Goal: Use online tool/utility: Utilize a website feature to perform a specific function

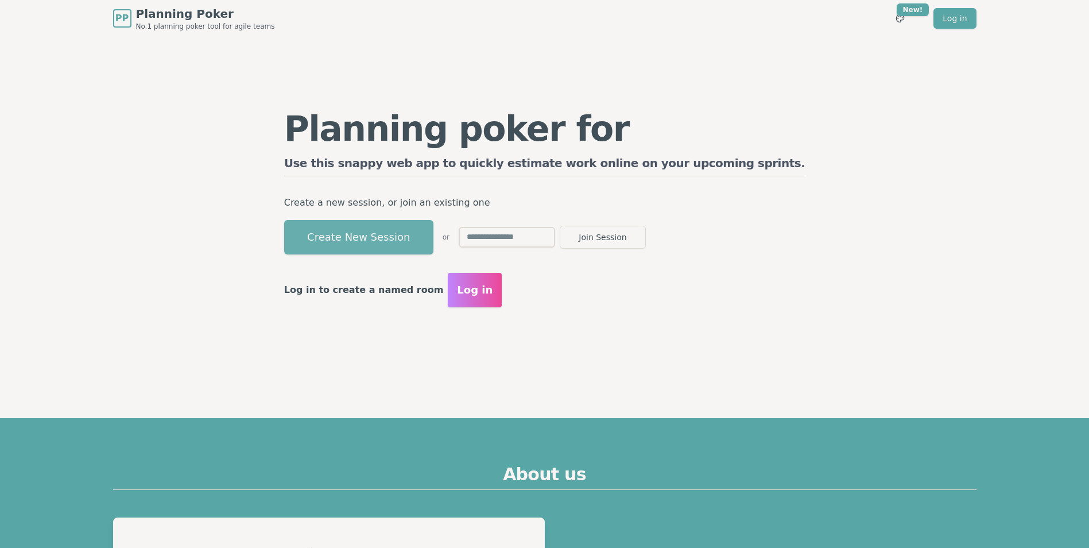
click at [434, 241] on button "Create New Session" at bounding box center [358, 237] width 149 height 34
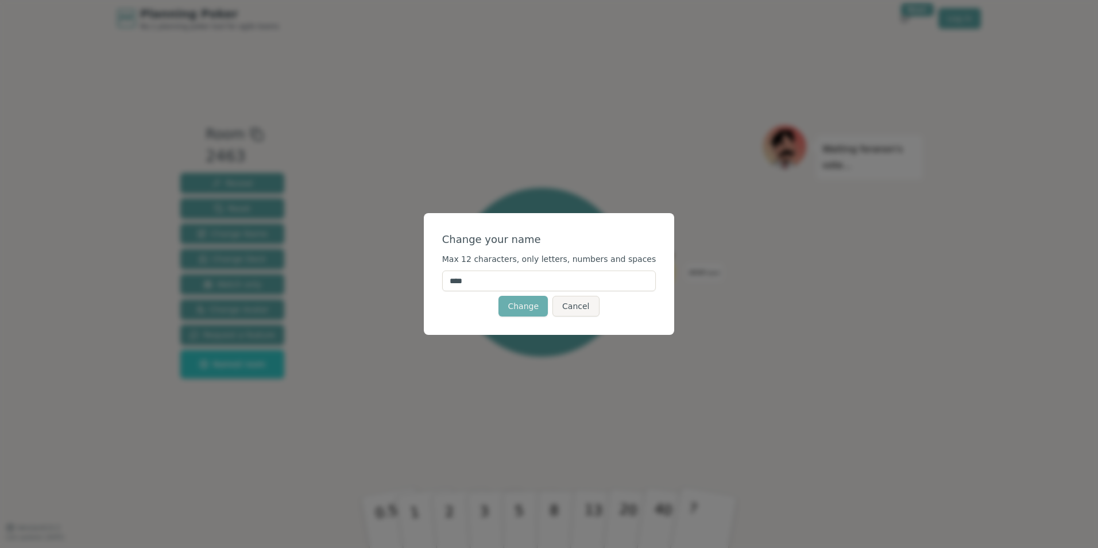
click at [541, 307] on button "Change" at bounding box center [522, 306] width 49 height 21
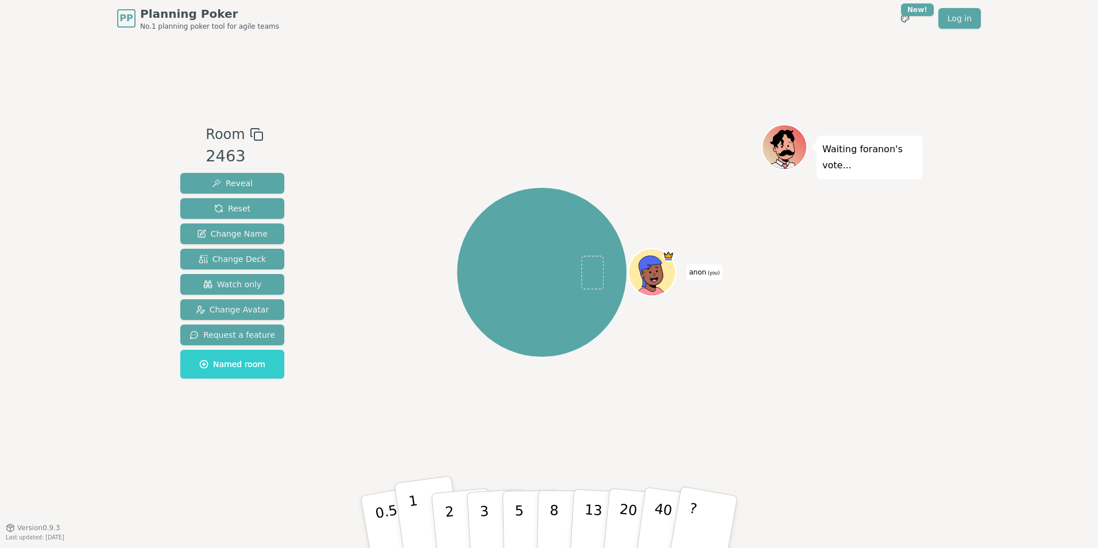
click at [415, 515] on p "1" at bounding box center [416, 523] width 17 height 63
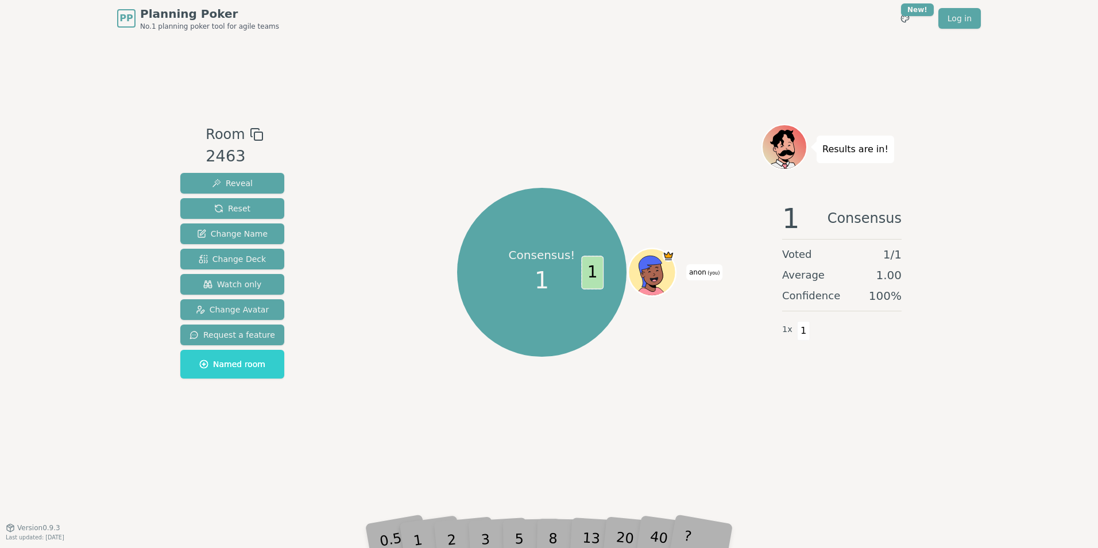
click at [466, 541] on div "2" at bounding box center [463, 521] width 38 height 43
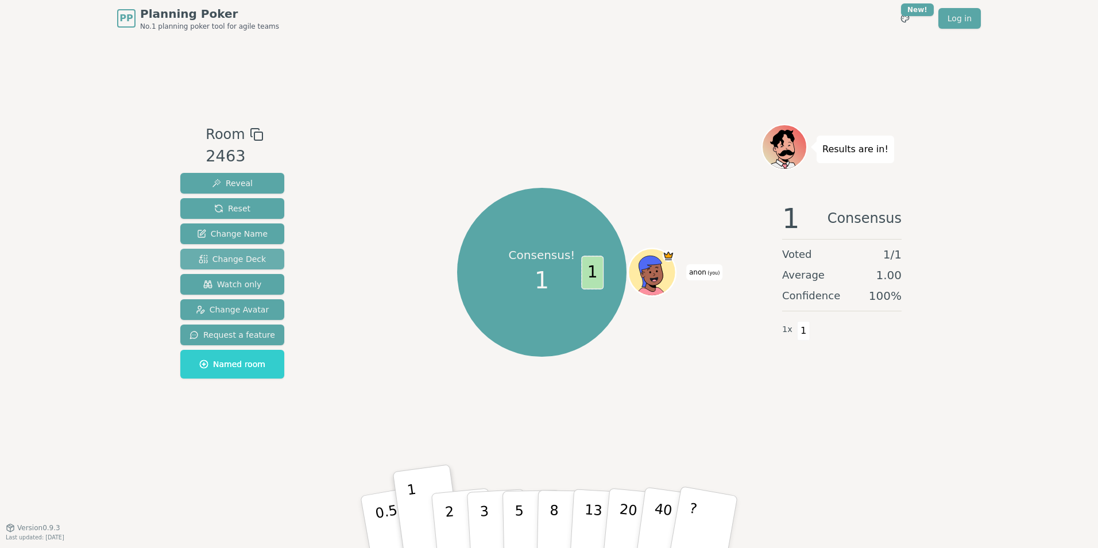
click at [262, 257] on button "Change Deck" at bounding box center [232, 259] width 104 height 21
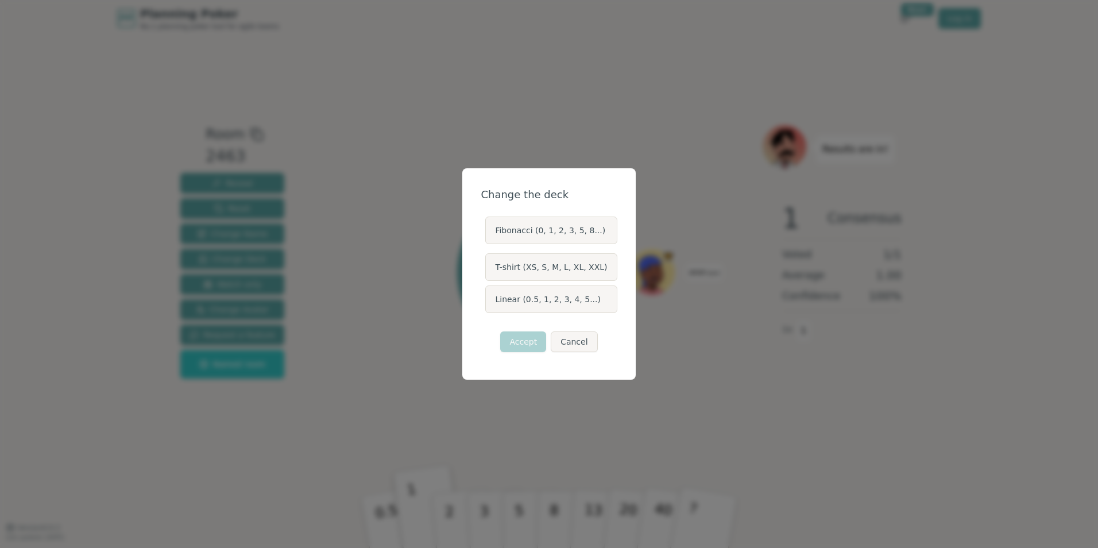
click at [568, 235] on label "Fibonacci (0, 1, 2, 3, 5, 8...)" at bounding box center [551, 230] width 132 height 28
click at [489, 235] on button "Fibonacci (0, 1, 2, 3, 5, 8...)" at bounding box center [484, 230] width 9 height 9
click at [559, 232] on label "Fibonacci (0, 1, 2, 3, 5, 8...)" at bounding box center [551, 230] width 132 height 28
click at [489, 232] on button "Fibonacci (0, 1, 2, 3, 5, 8...)" at bounding box center [484, 230] width 9 height 9
click at [531, 341] on button "Accept" at bounding box center [523, 341] width 46 height 21
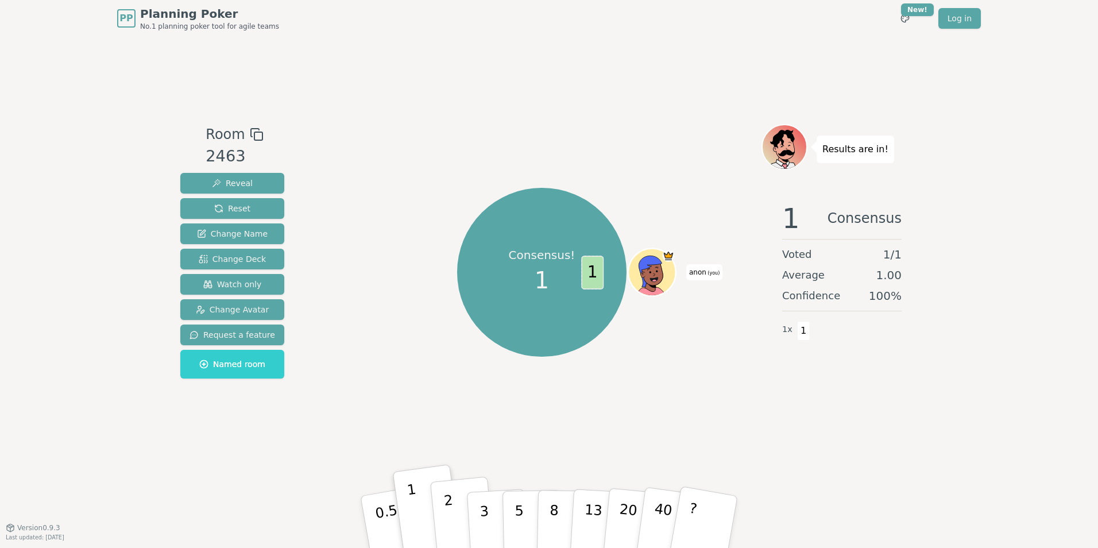
click at [447, 524] on p "2" at bounding box center [450, 523] width 15 height 63
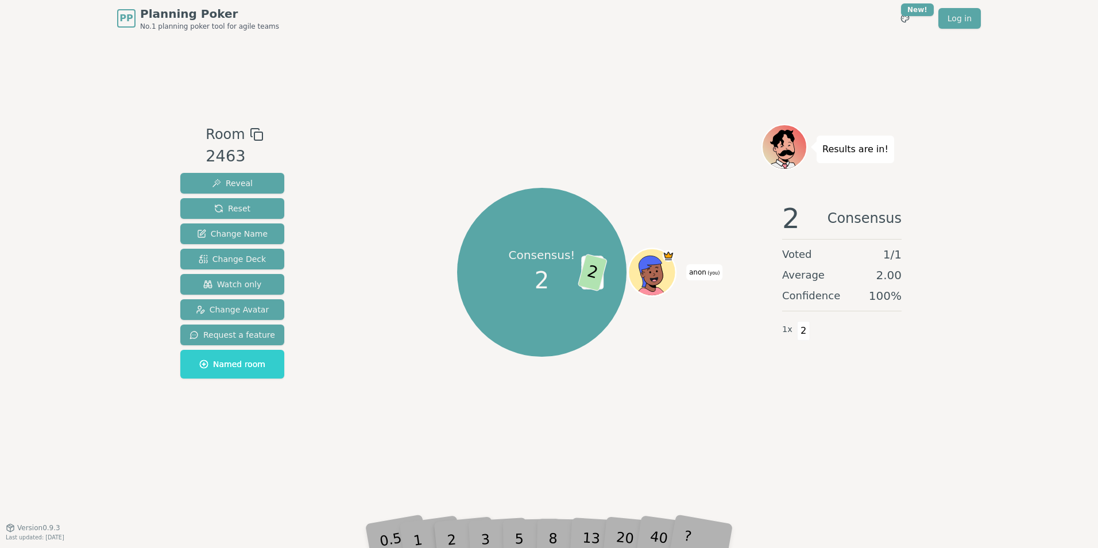
click at [488, 538] on div "3" at bounding box center [497, 522] width 37 height 42
click at [248, 282] on span "Watch only" at bounding box center [232, 284] width 59 height 11
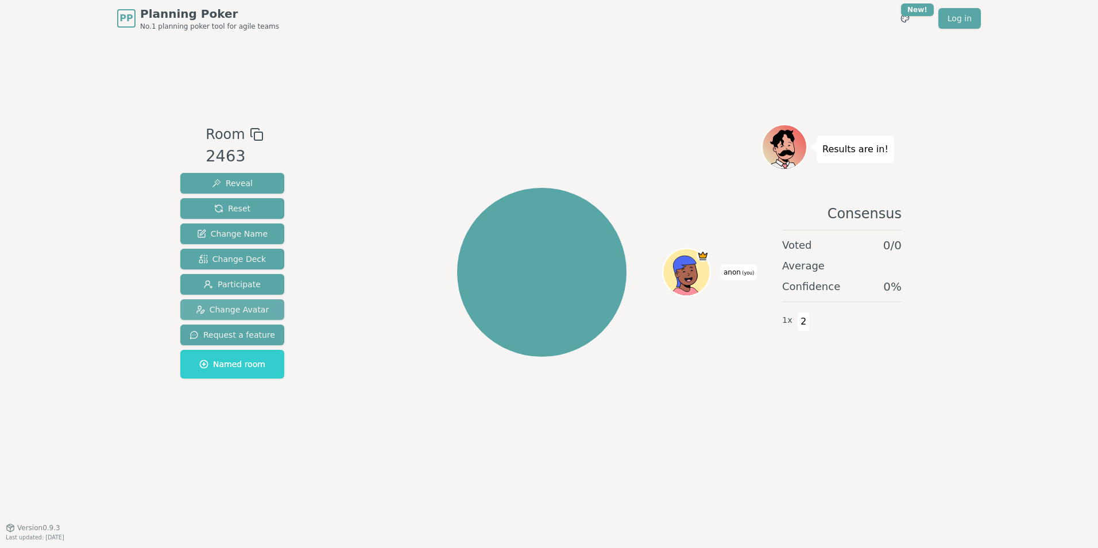
click at [242, 312] on span "Change Avatar" at bounding box center [233, 309] width 74 height 11
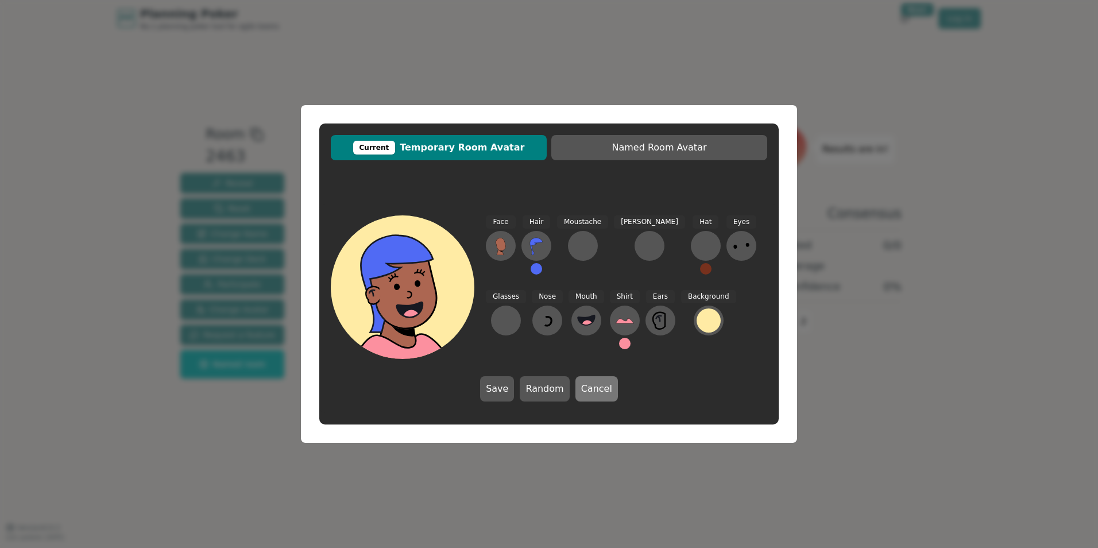
click at [600, 392] on button "Cancel" at bounding box center [596, 388] width 42 height 25
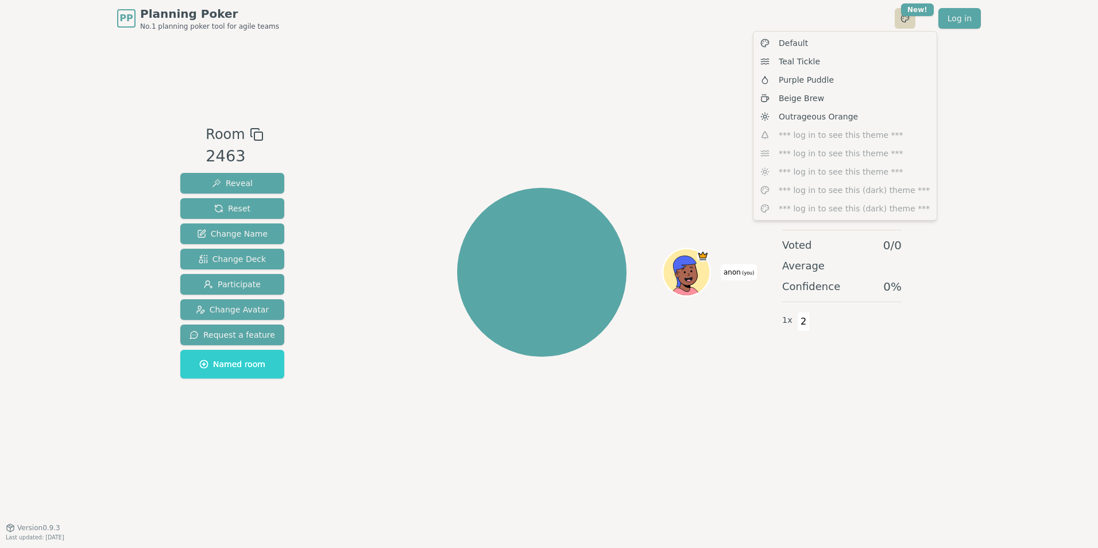
click at [908, 20] on html "PP Planning Poker No.1 planning poker tool for agile teams Toggle theme New! Lo…" at bounding box center [549, 274] width 1098 height 548
click at [813, 73] on div "Purple Puddle" at bounding box center [845, 80] width 179 height 18
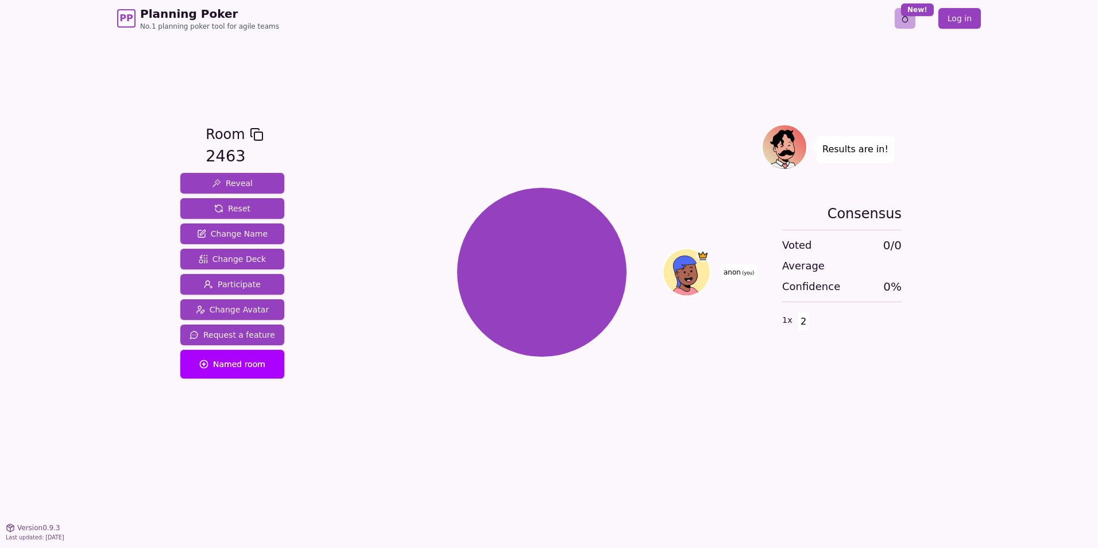
click at [909, 20] on html "PP Planning Poker No.1 planning poker tool for agile teams Toggle theme New! Lo…" at bounding box center [549, 274] width 1098 height 548
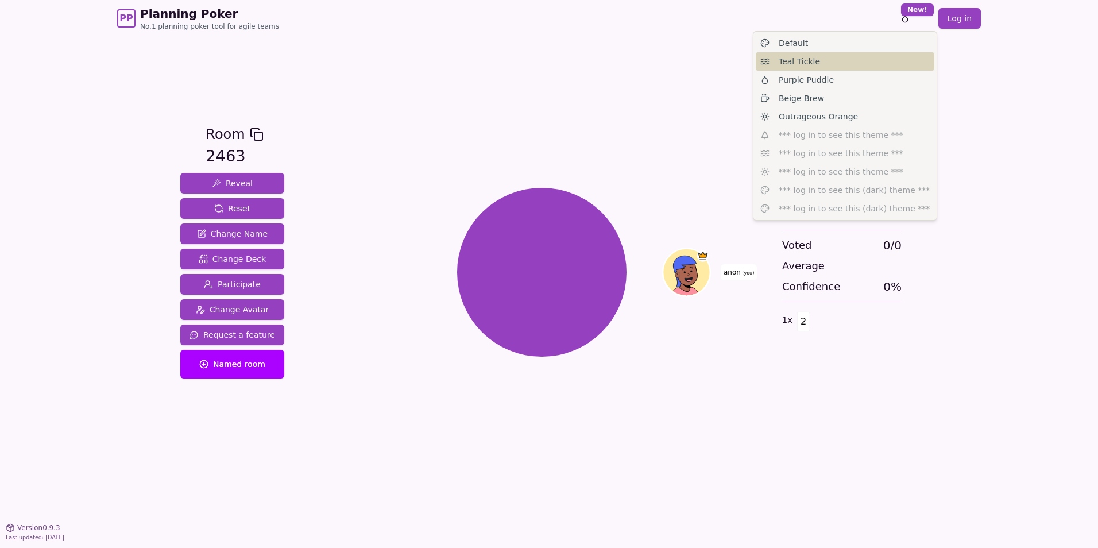
click at [819, 62] on div "Teal Tickle" at bounding box center [845, 61] width 179 height 18
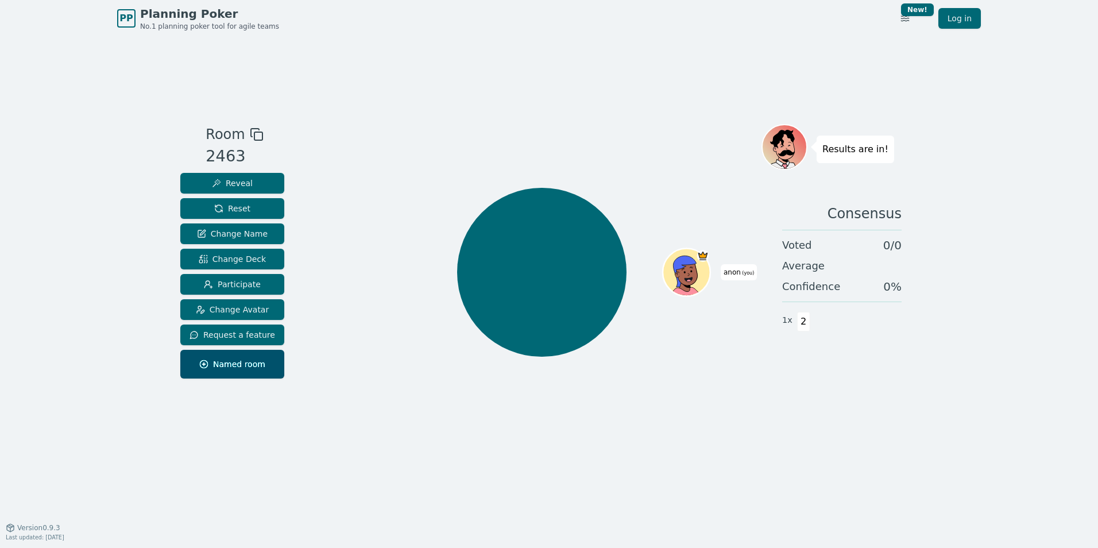
click at [801, 143] on icon at bounding box center [785, 143] width 35 height 5
click at [139, 18] on link "PP Planning Poker No.1 planning poker tool for agile teams" at bounding box center [198, 18] width 162 height 25
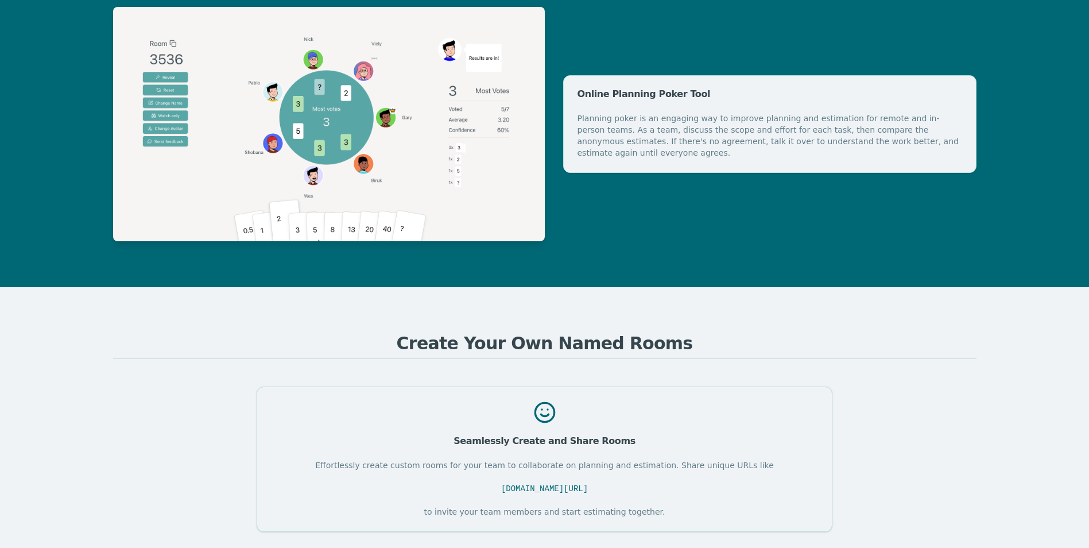
scroll to position [804, 0]
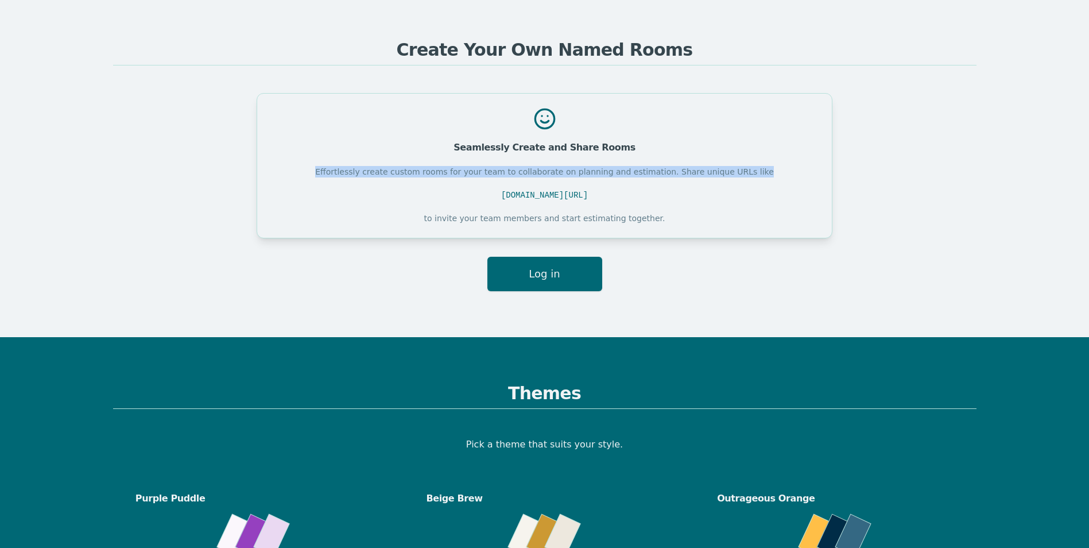
drag, startPoint x: 342, startPoint y: 168, endPoint x: 759, endPoint y: 175, distance: 417.0
click at [759, 175] on div "Effortlessly create custom rooms for your team to collaborate on planning and e…" at bounding box center [544, 195] width 547 height 58
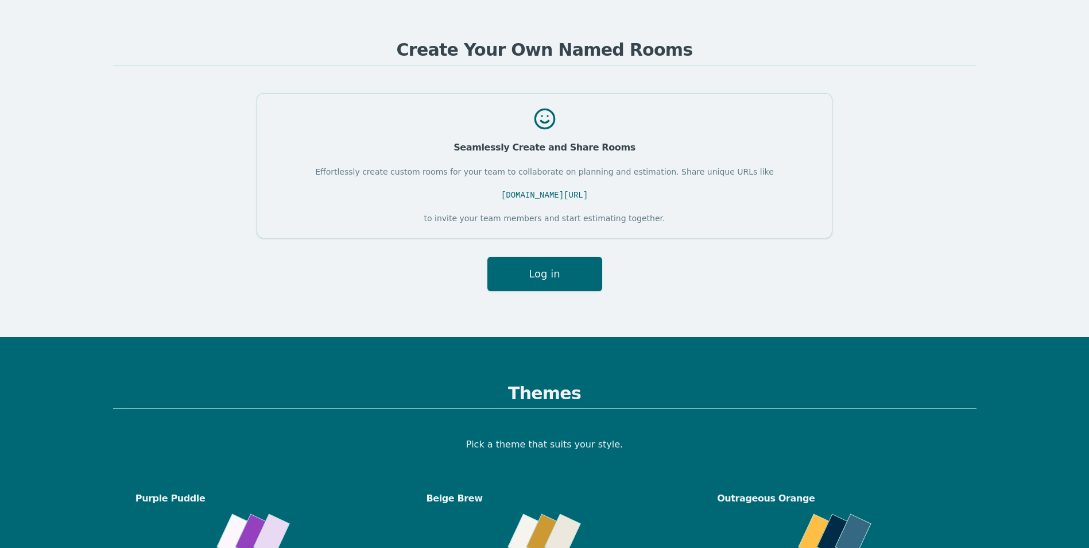
click at [694, 288] on div "Seamlessly Create and Share Rooms Effortlessly create custom rooms for your tea…" at bounding box center [545, 192] width 864 height 198
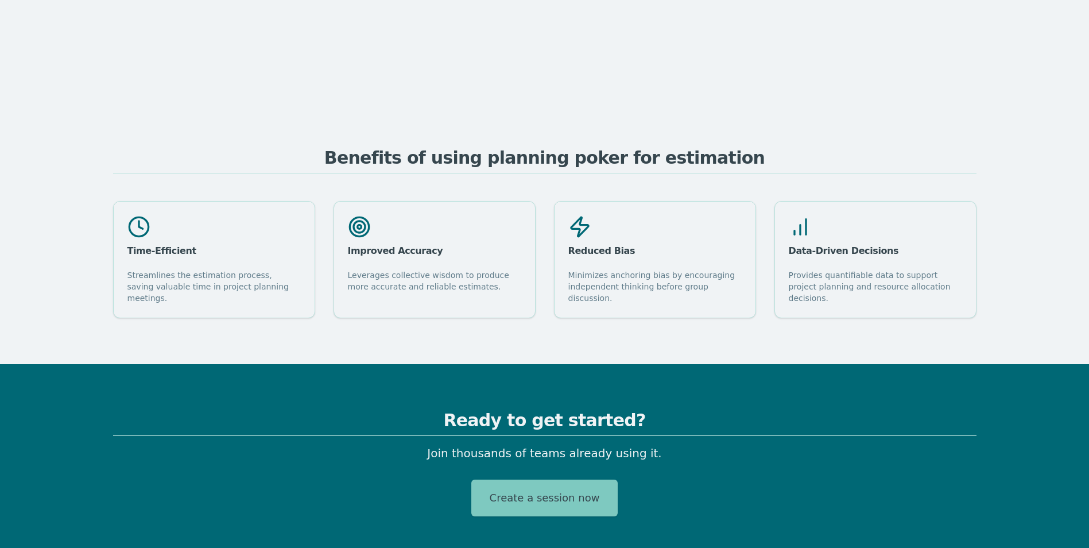
scroll to position [1493, 0]
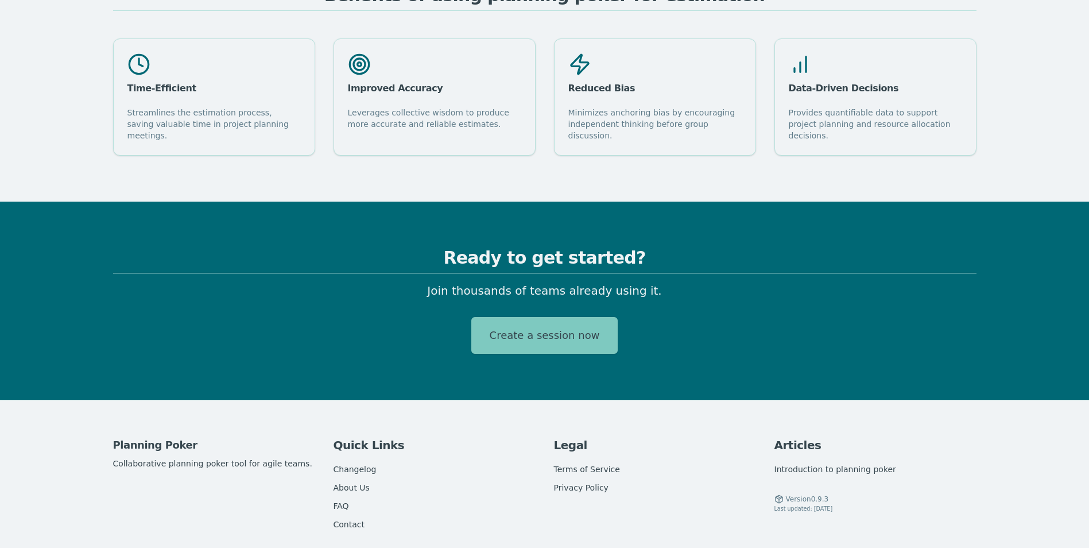
click at [511, 326] on button "Create a session now" at bounding box center [544, 335] width 147 height 37
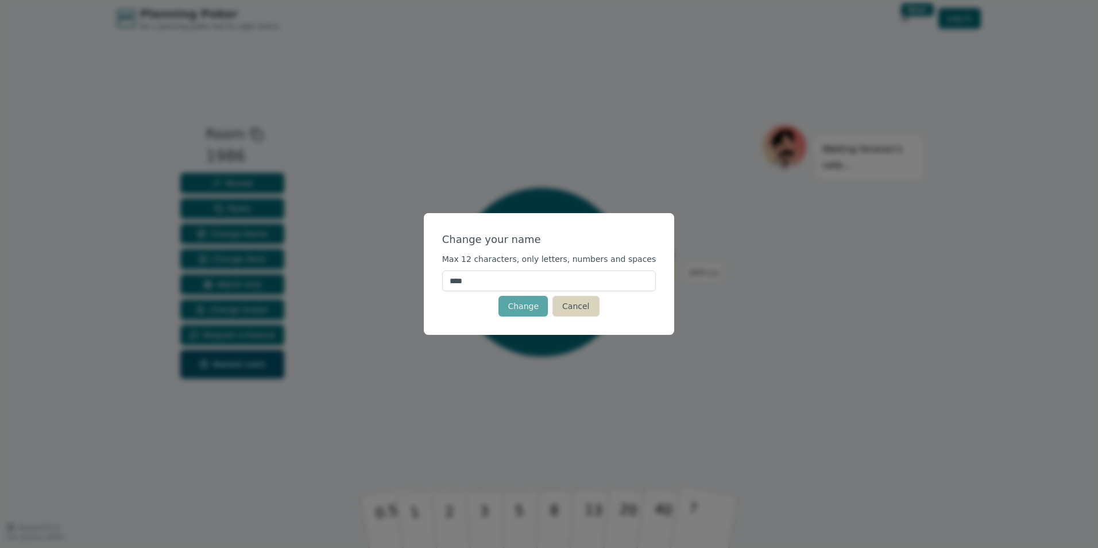
click at [587, 303] on button "Cancel" at bounding box center [575, 306] width 47 height 21
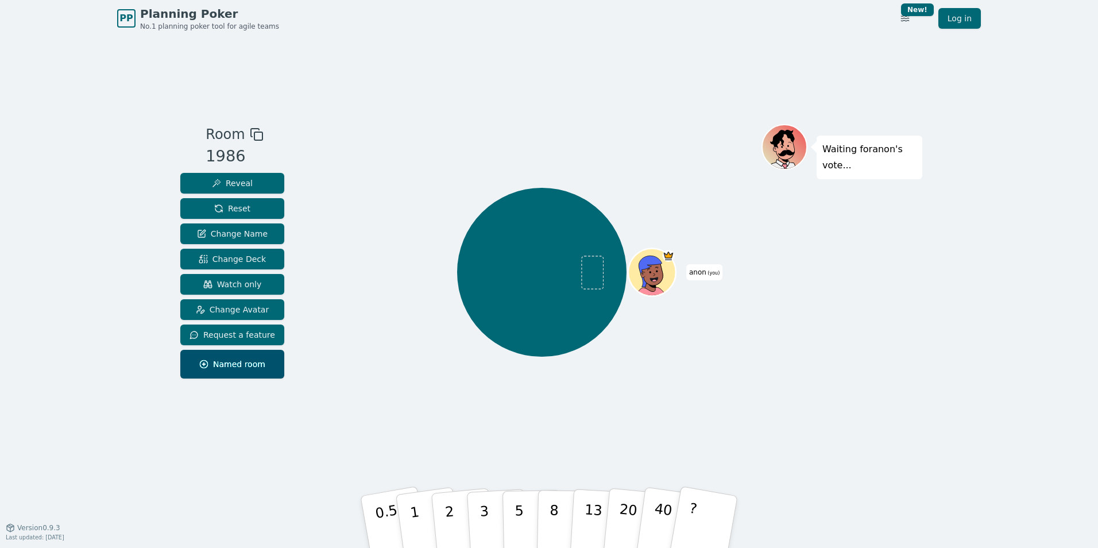
click at [218, 153] on div "1986" at bounding box center [234, 157] width 57 height 24
click at [221, 156] on div "1986" at bounding box center [234, 157] width 57 height 24
drag, startPoint x: 221, startPoint y: 156, endPoint x: 262, endPoint y: 180, distance: 47.7
click at [262, 180] on button "Reveal" at bounding box center [232, 183] width 104 height 21
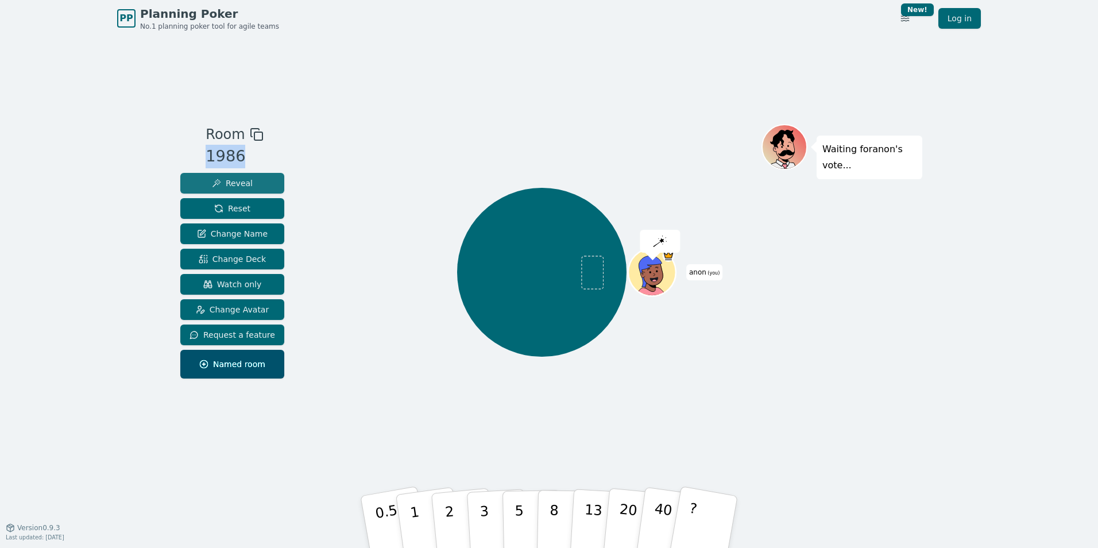
click at [262, 180] on button "Reveal" at bounding box center [232, 183] width 104 height 21
click at [253, 364] on span "Named room" at bounding box center [232, 363] width 66 height 11
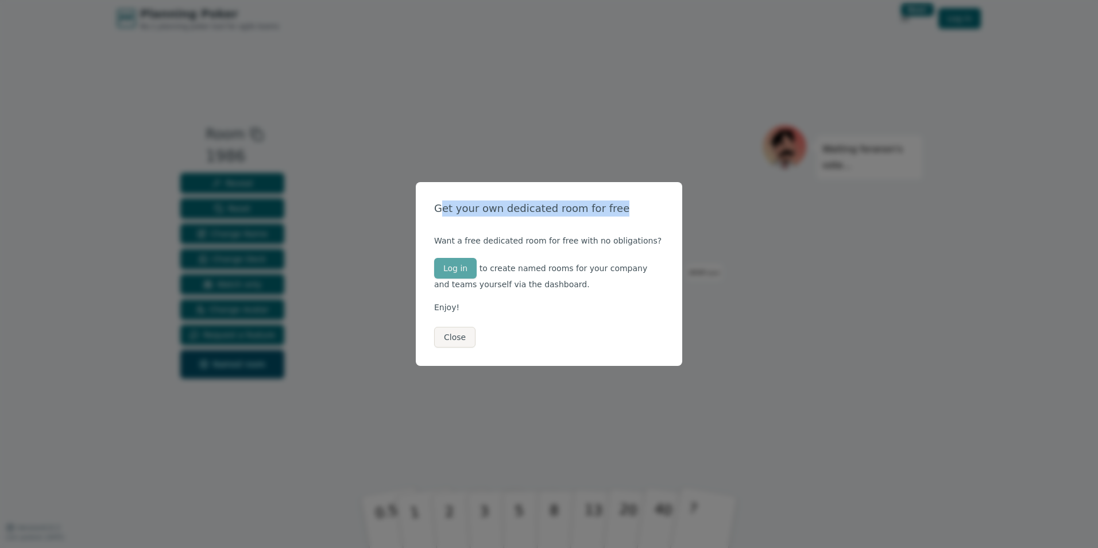
drag, startPoint x: 442, startPoint y: 204, endPoint x: 624, endPoint y: 211, distance: 182.2
click at [624, 211] on div "Get your own dedicated room for free" at bounding box center [549, 208] width 230 height 16
click at [462, 334] on button "Close" at bounding box center [454, 337] width 41 height 21
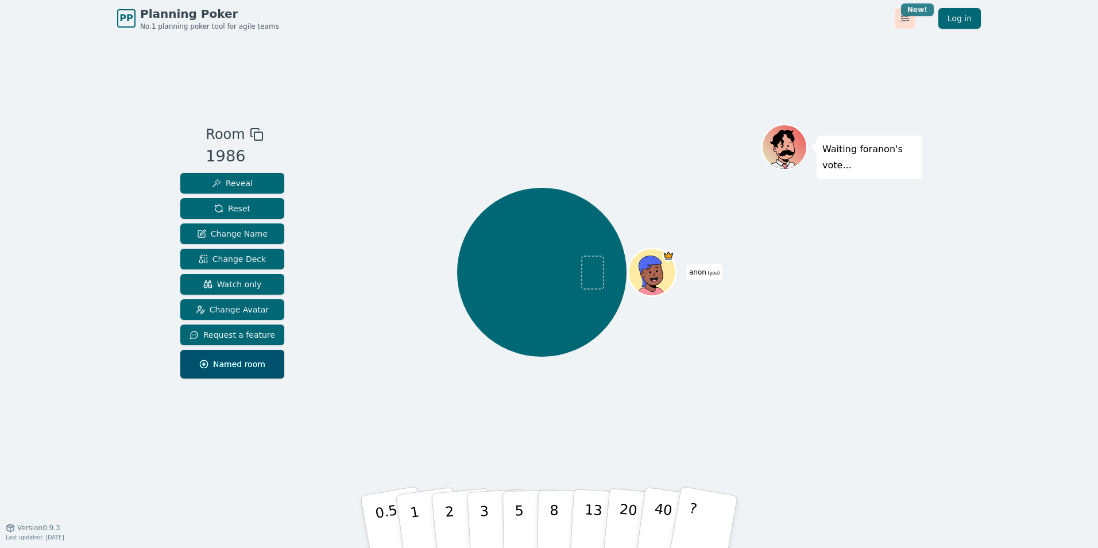
click at [917, 14] on html "PP Planning Poker No.1 planning poker tool for agile teams Toggle theme New! Lo…" at bounding box center [549, 274] width 1098 height 548
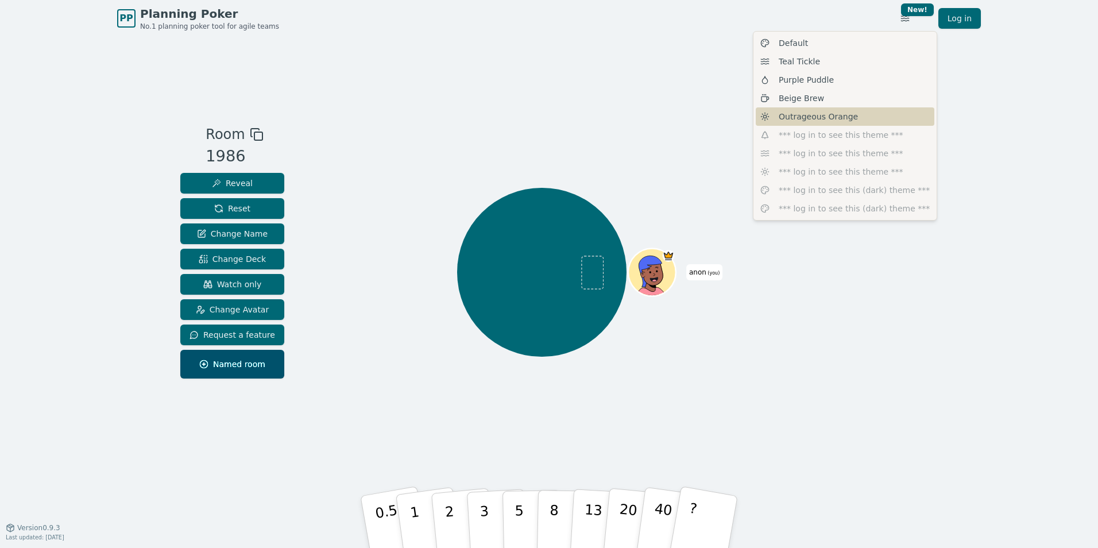
click at [826, 114] on span "Outrageous Orange" at bounding box center [818, 116] width 79 height 11
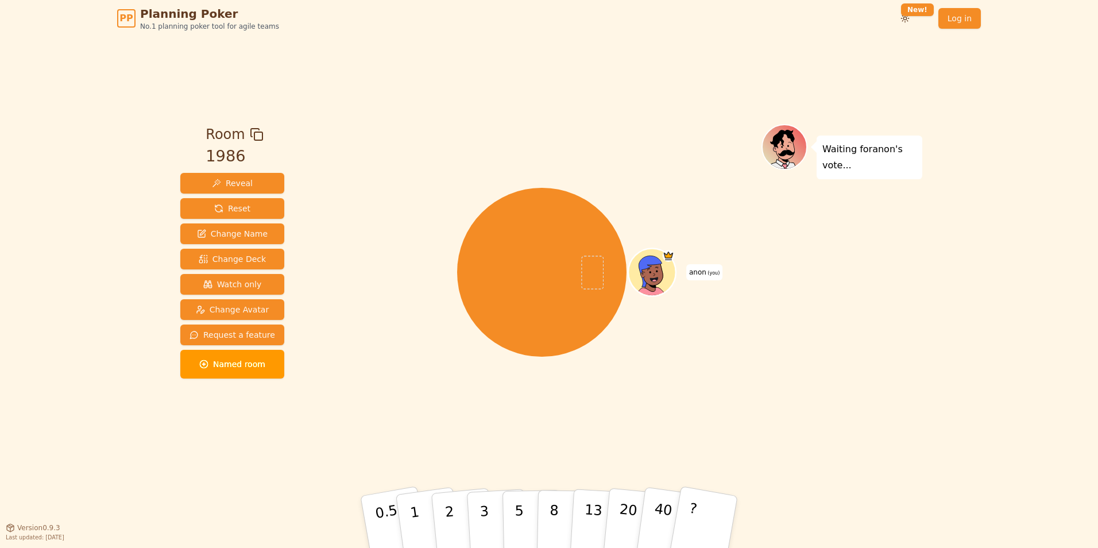
click at [220, 69] on div "Room 1986 Reveal Reset Change Name Change Deck Watch only Change Avatar Request…" at bounding box center [549, 282] width 747 height 490
click at [225, 209] on span "Reset" at bounding box center [232, 208] width 36 height 11
click at [667, 242] on img at bounding box center [661, 241] width 14 height 14
click at [593, 526] on p "13" at bounding box center [592, 521] width 21 height 63
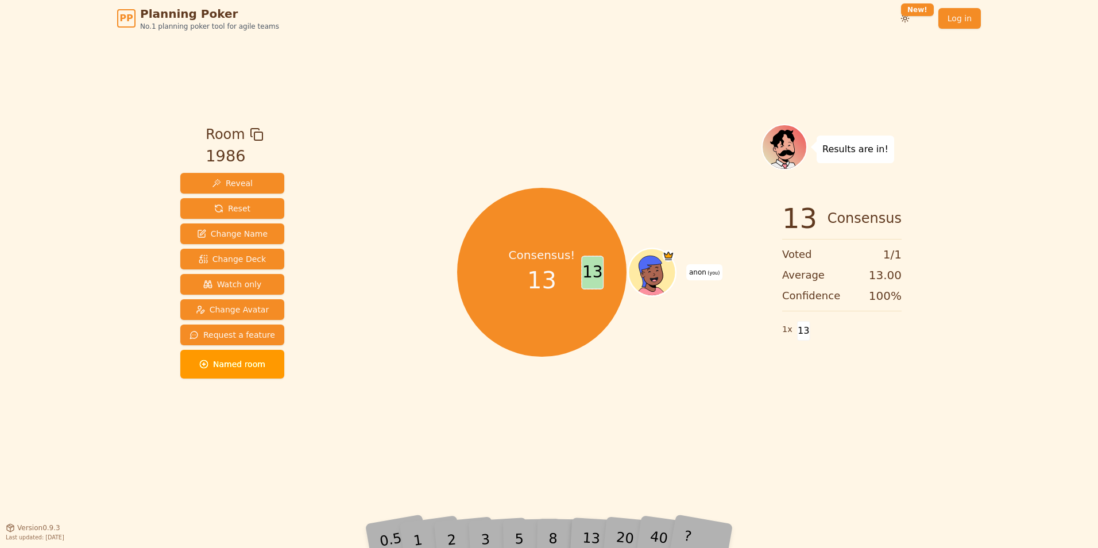
click at [883, 298] on span "100 %" at bounding box center [885, 296] width 33 height 16
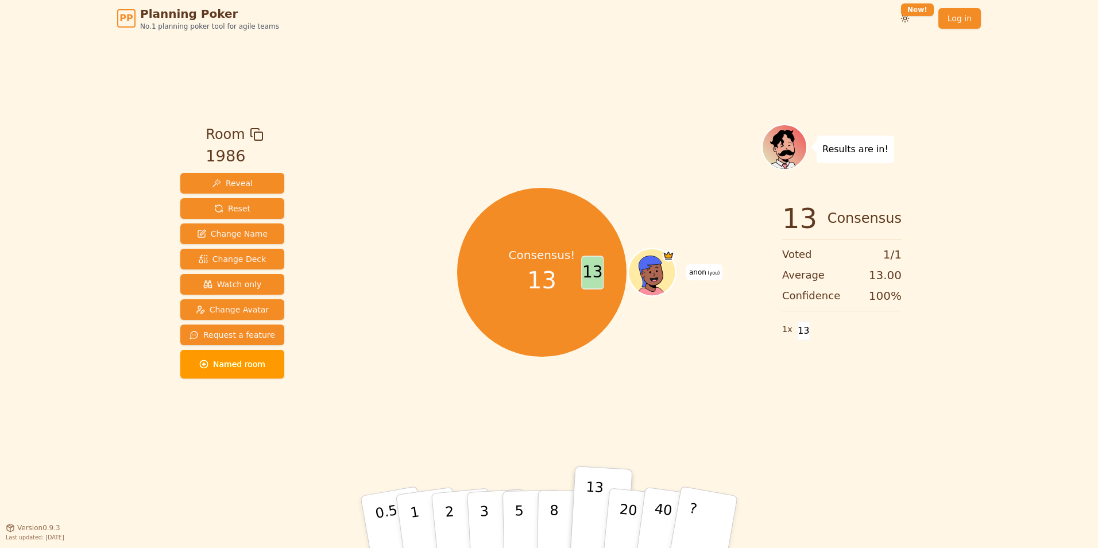
click at [759, 364] on div "Consensus! 13 13 anon (you)" at bounding box center [541, 272] width 439 height 255
click at [800, 329] on span "13" at bounding box center [803, 331] width 13 height 20
drag, startPoint x: 800, startPoint y: 329, endPoint x: 671, endPoint y: 372, distance: 136.2
click at [671, 372] on div "Consensus! 13 13 anon (you)" at bounding box center [541, 272] width 439 height 255
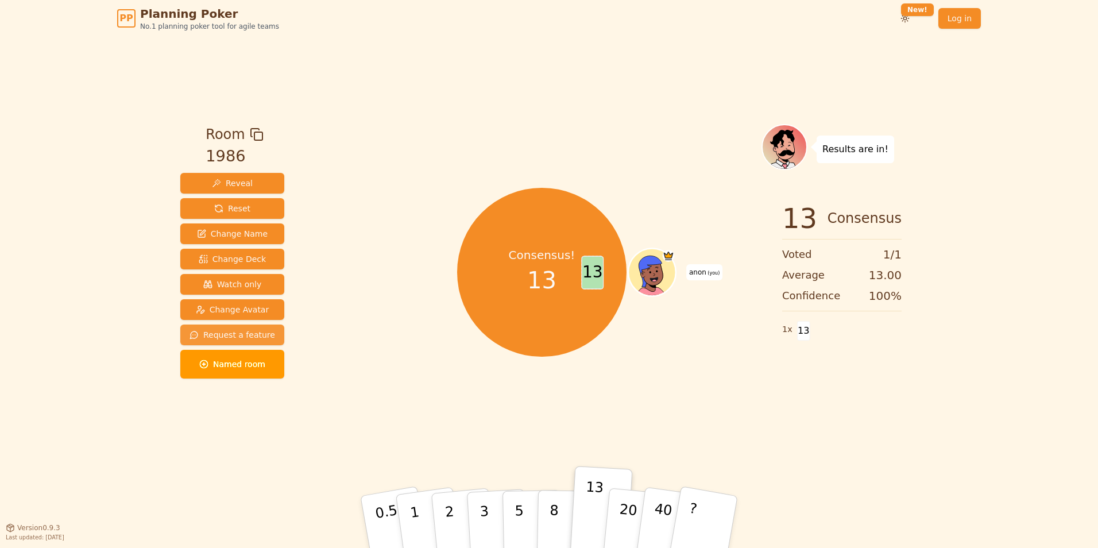
click at [230, 338] on span "Request a feature" at bounding box center [233, 334] width 86 height 11
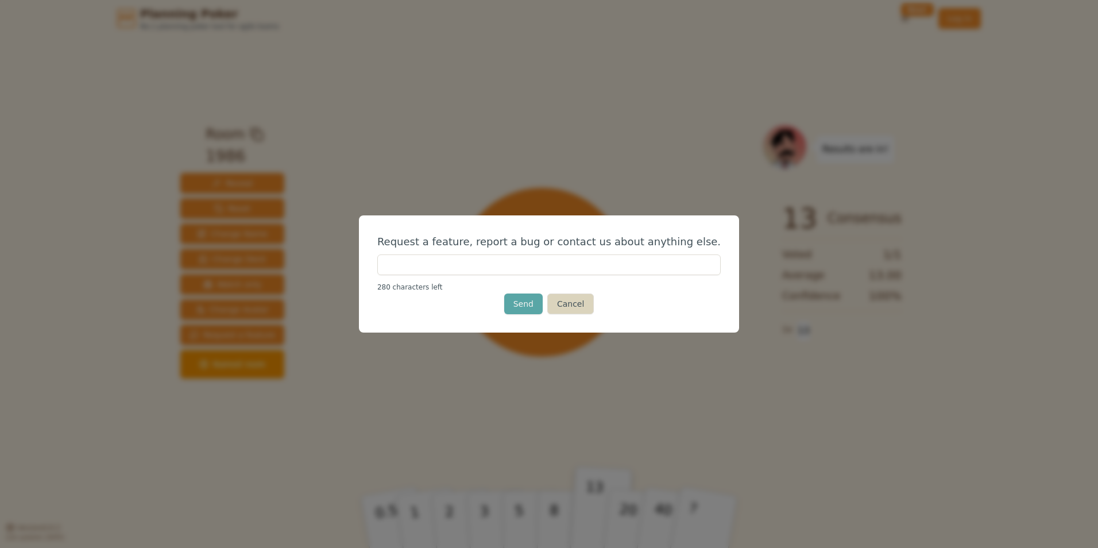
click at [560, 300] on button "Cancel" at bounding box center [570, 303] width 47 height 21
